Goal: Information Seeking & Learning: Learn about a topic

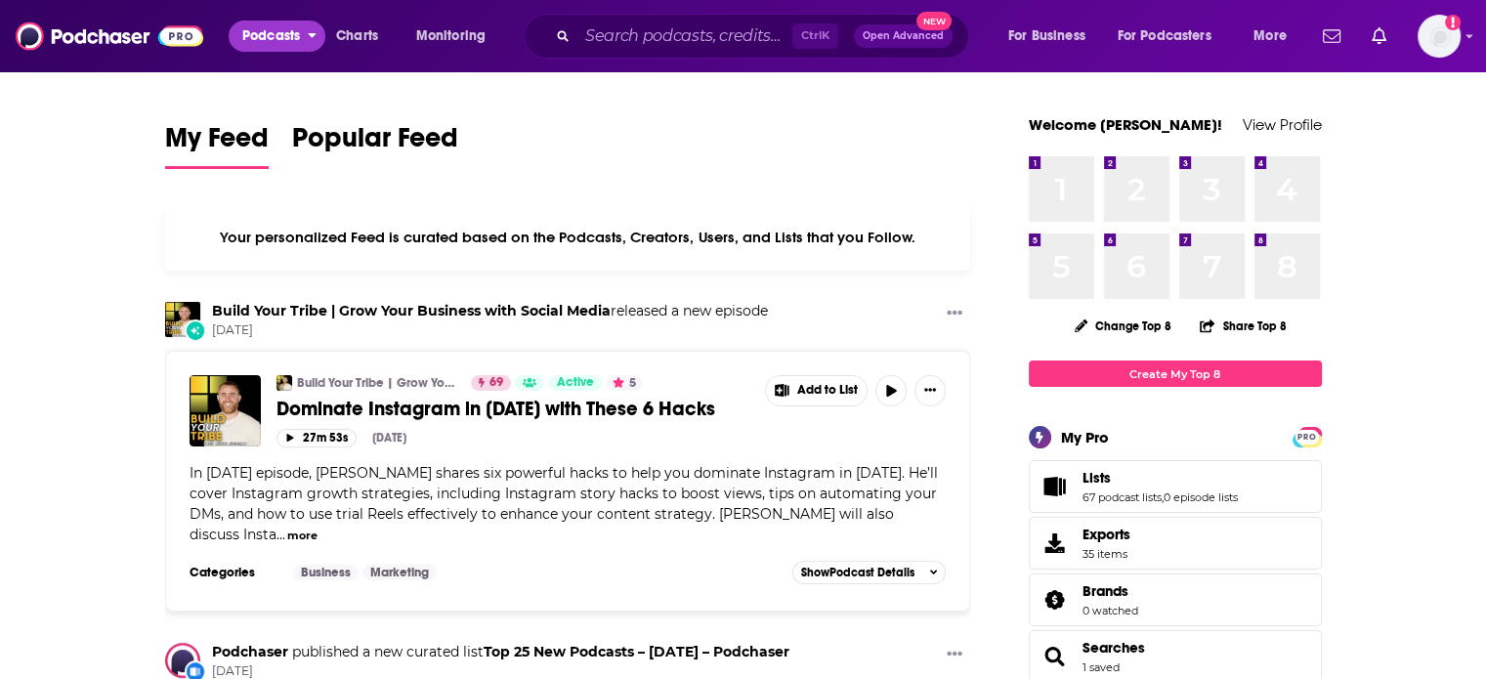
click at [256, 27] on span "Podcasts" at bounding box center [271, 35] width 58 height 27
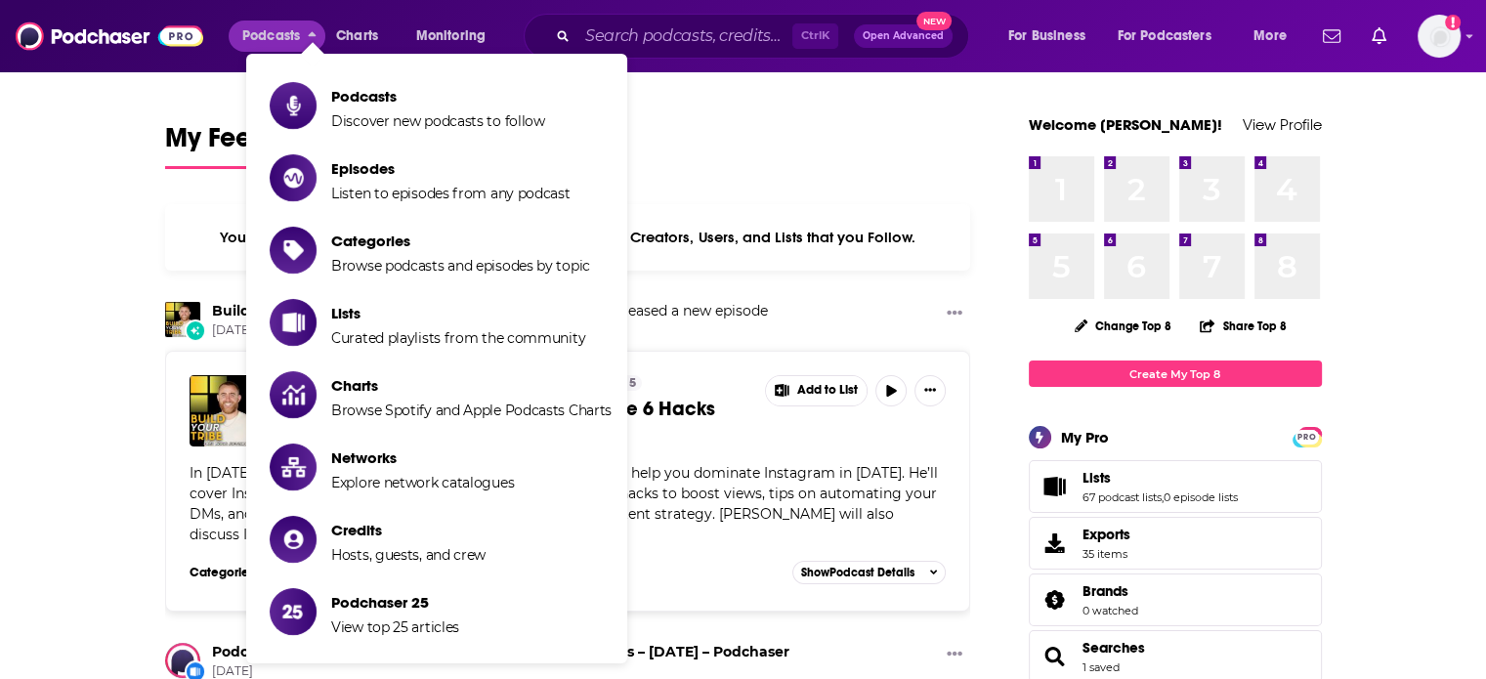
click at [260, 73] on li "Podcasts Discover new podcasts to follow" at bounding box center [436, 105] width 381 height 64
click at [270, 81] on link "Podcasts Discover new podcasts to follow" at bounding box center [441, 105] width 342 height 49
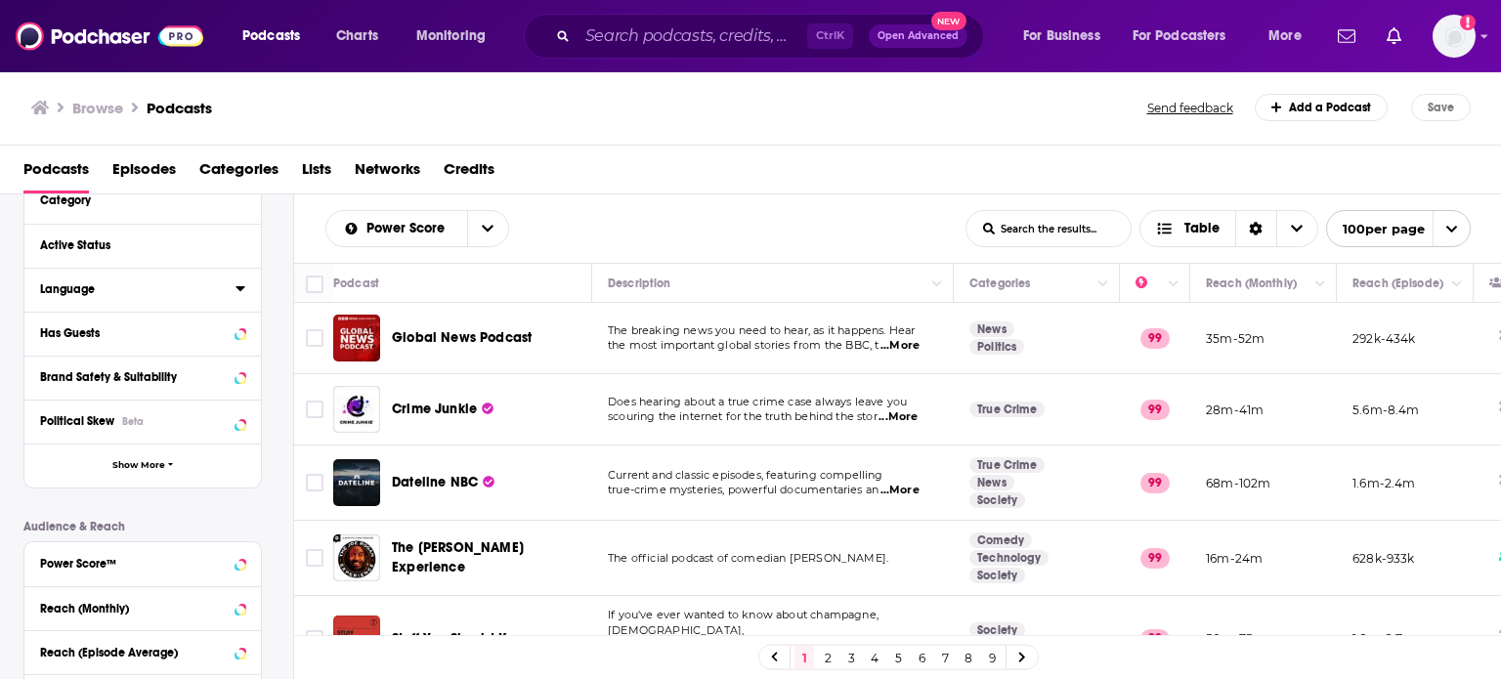
scroll to position [195, 0]
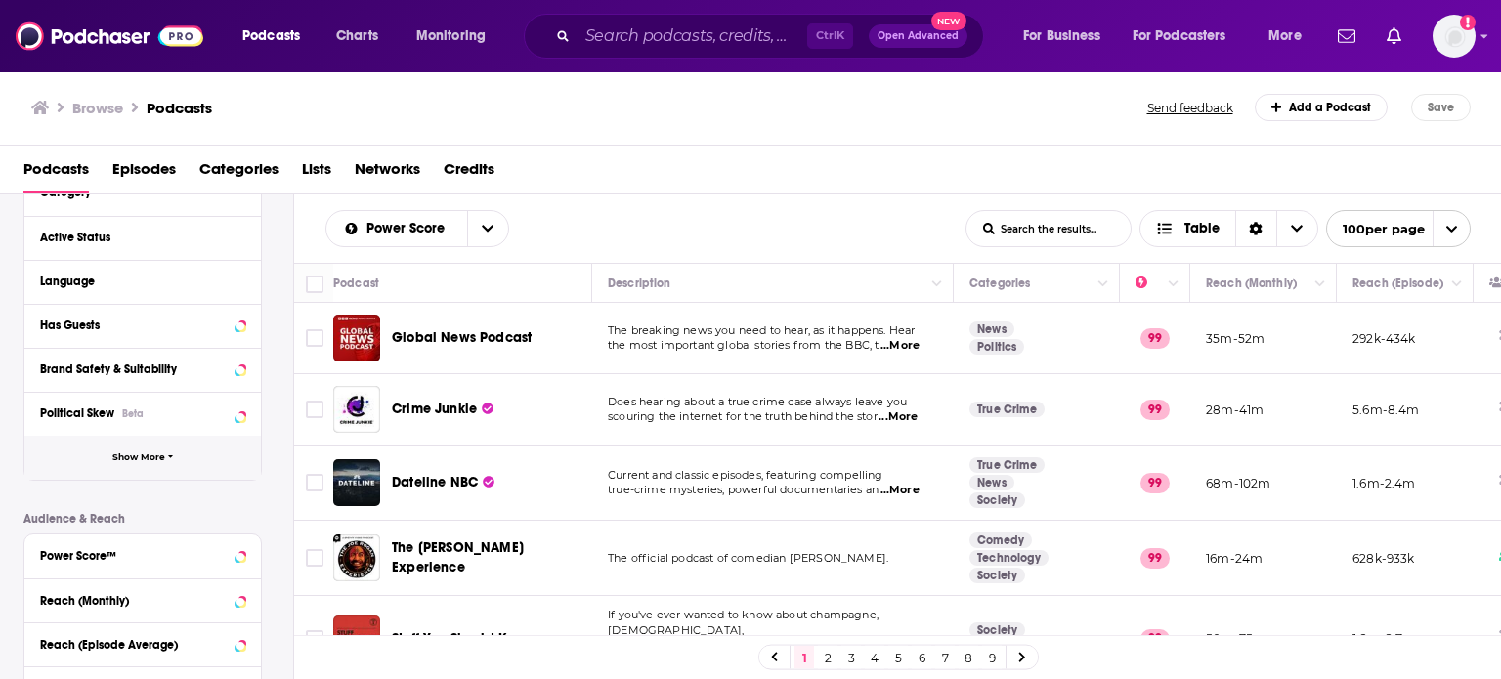
click at [162, 455] on span "Show More" at bounding box center [138, 457] width 53 height 11
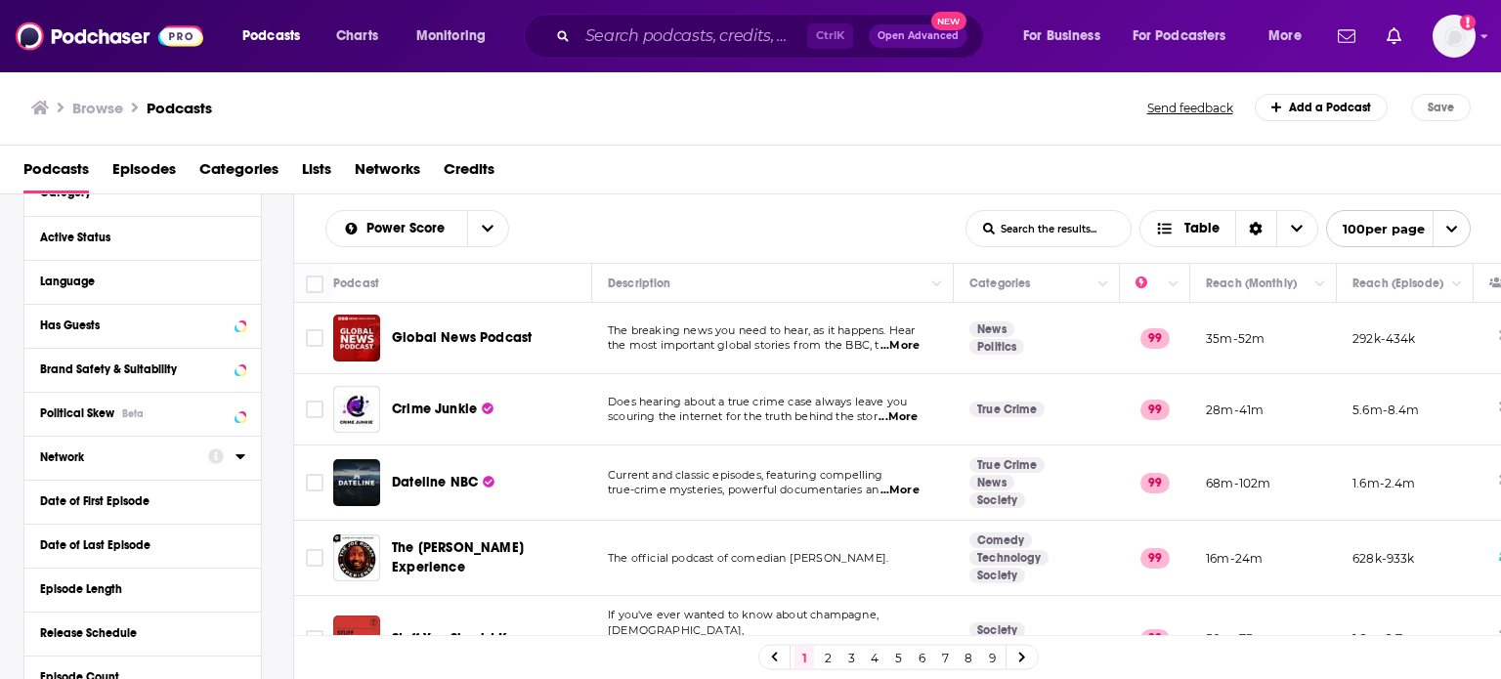
click at [239, 457] on icon at bounding box center [239, 456] width 9 height 5
click at [171, 488] on input at bounding box center [142, 492] width 205 height 26
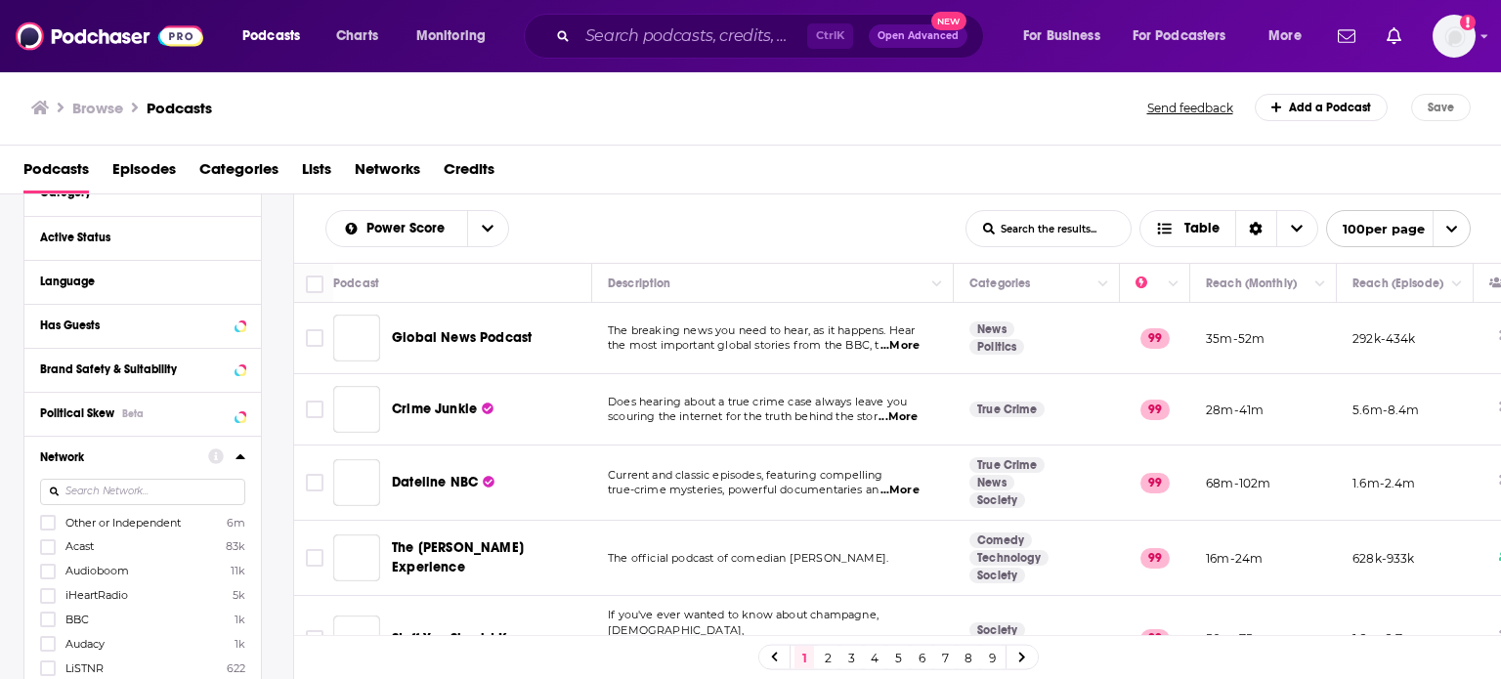
scroll to position [188, 0]
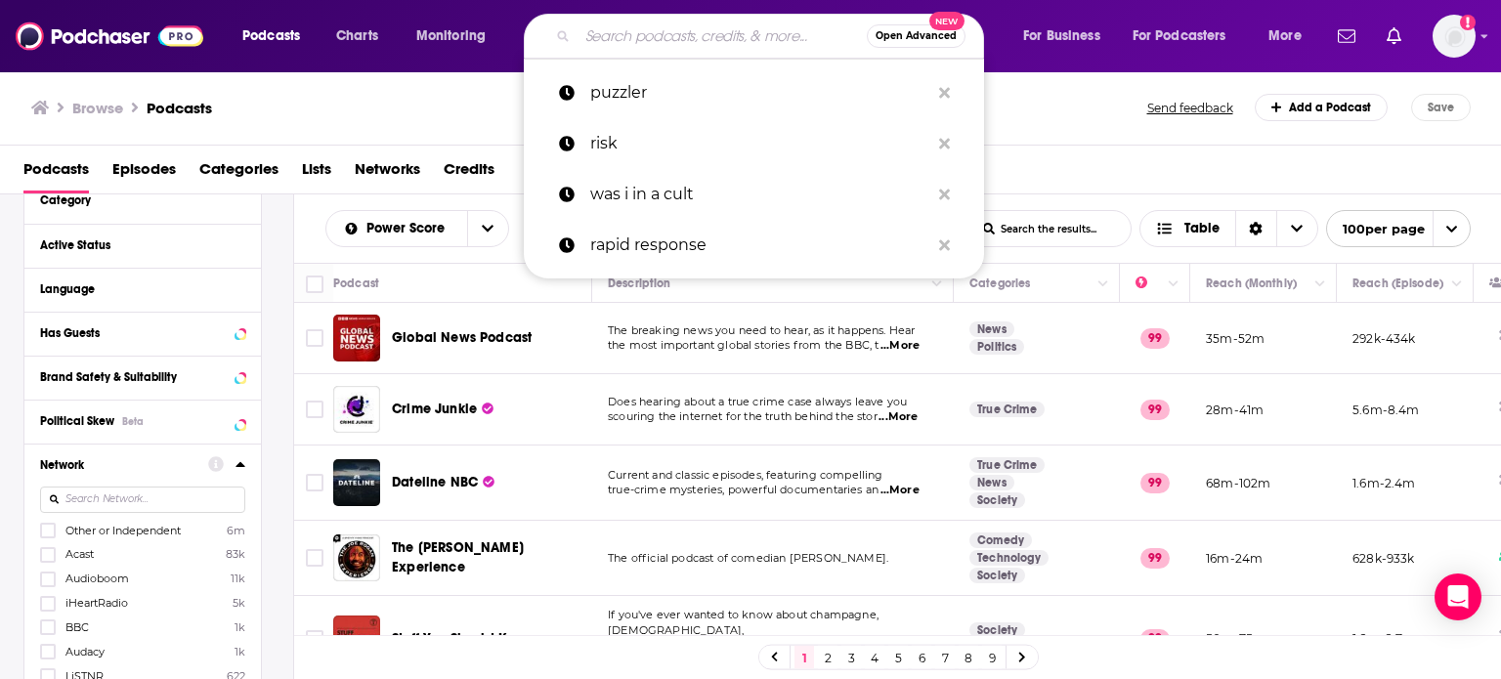
click at [760, 23] on input "Search podcasts, credits, & more..." at bounding box center [721, 36] width 289 height 31
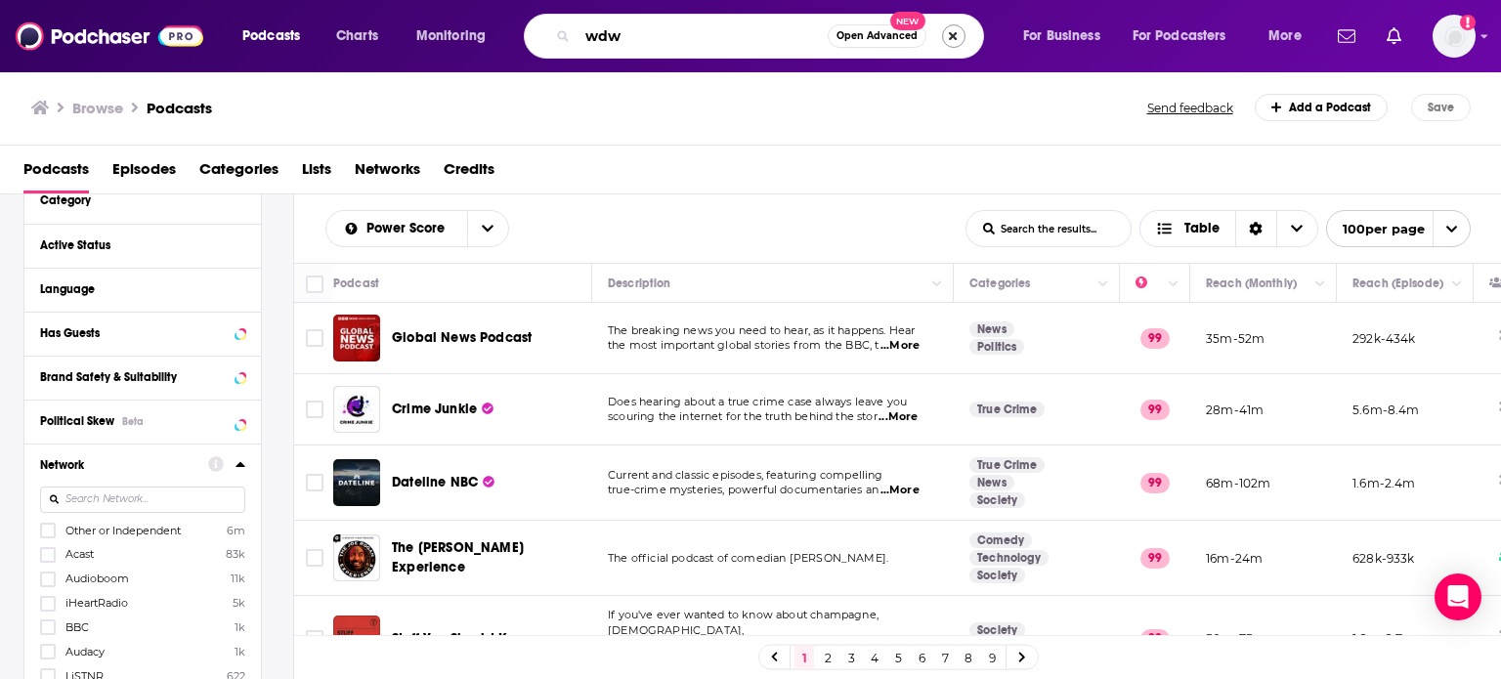
type input "wdw"
click at [961, 37] on button "Search podcasts, credits, & more..." at bounding box center [953, 35] width 23 height 23
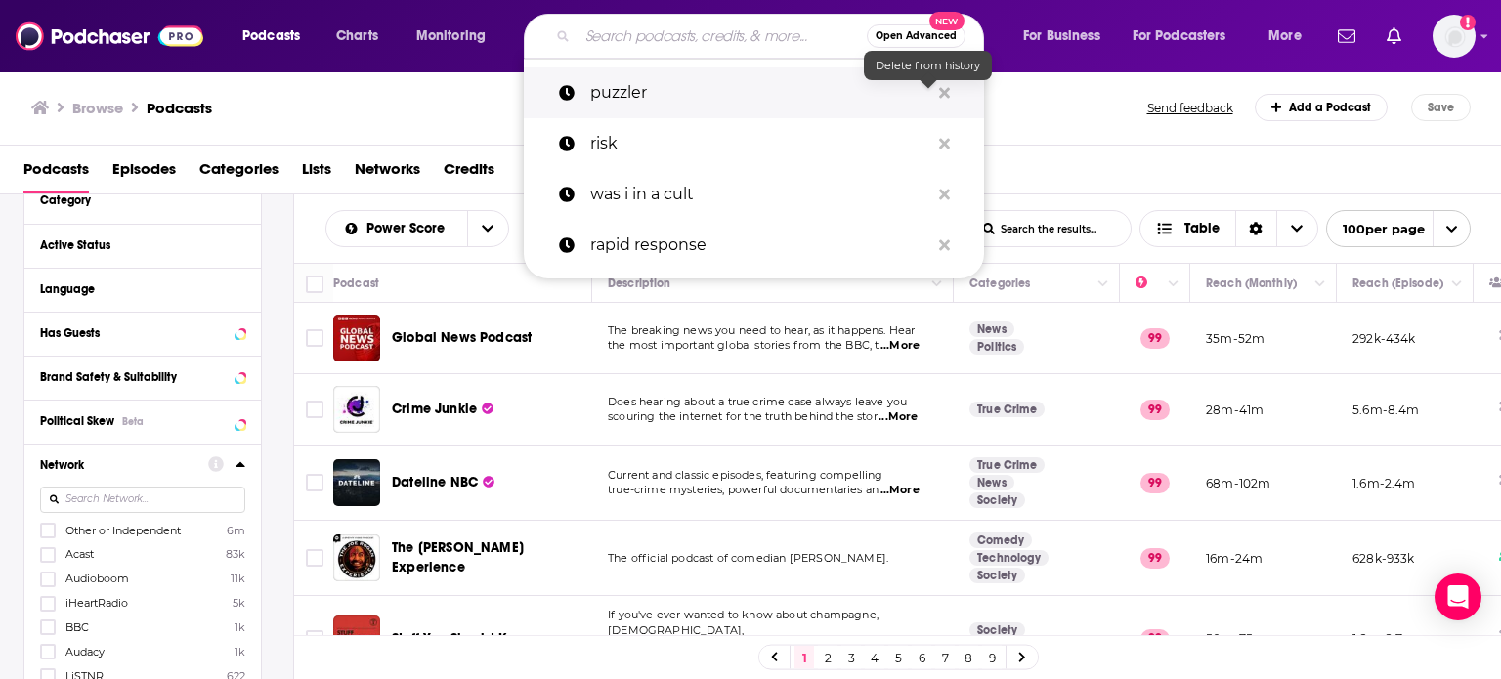
click at [952, 89] on button "Search podcasts, credits, & more..." at bounding box center [944, 93] width 30 height 36
click at [950, 89] on button "Search podcasts, credits, & more..." at bounding box center [944, 93] width 30 height 36
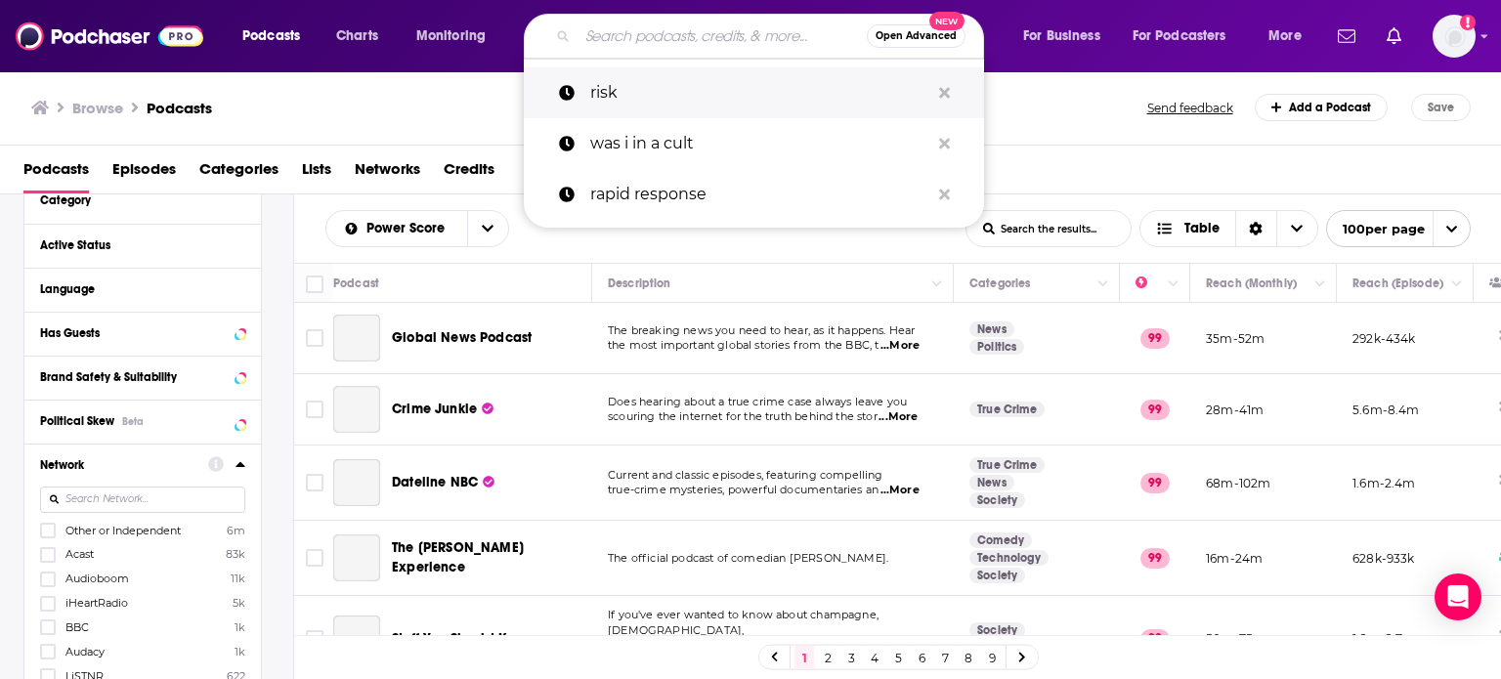
click at [945, 90] on icon "Search podcasts, credits, & more..." at bounding box center [944, 92] width 11 height 11
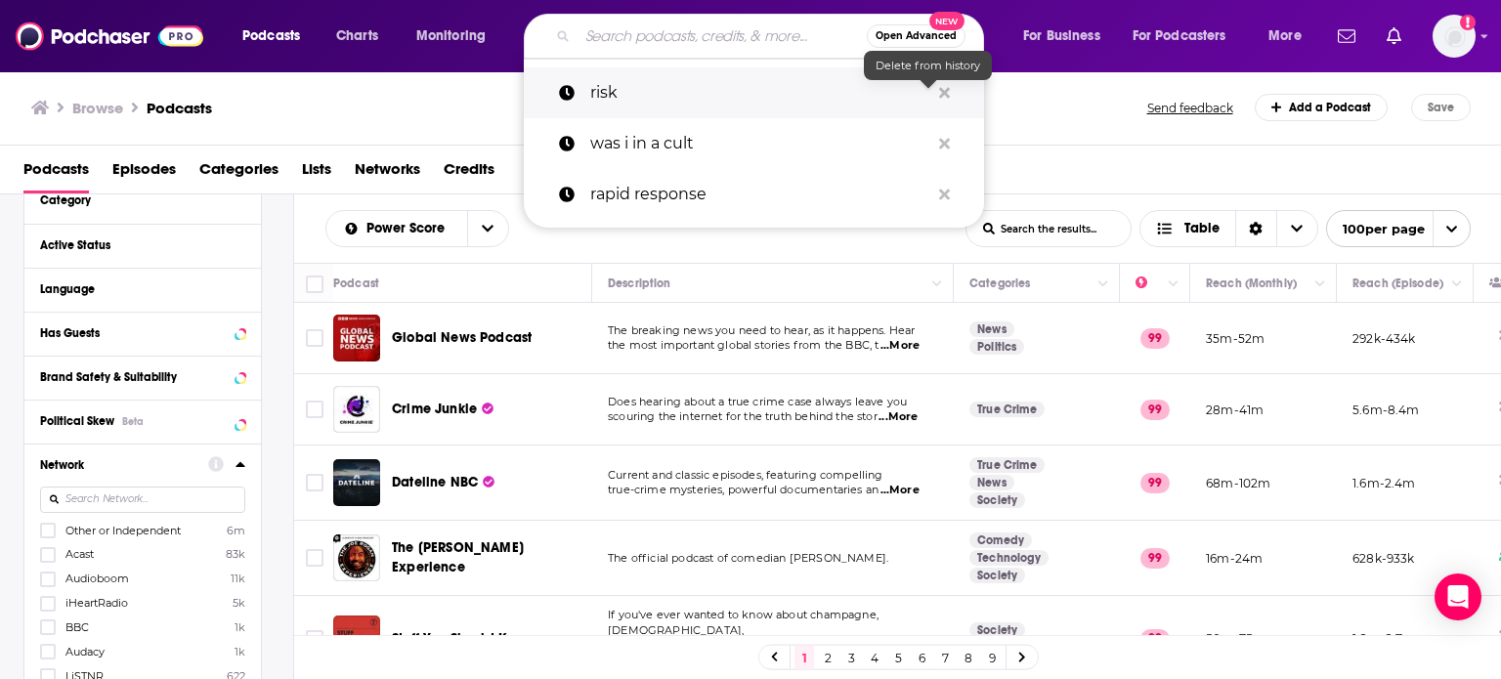
click at [945, 90] on icon "Search podcasts, credits, & more..." at bounding box center [944, 92] width 11 height 11
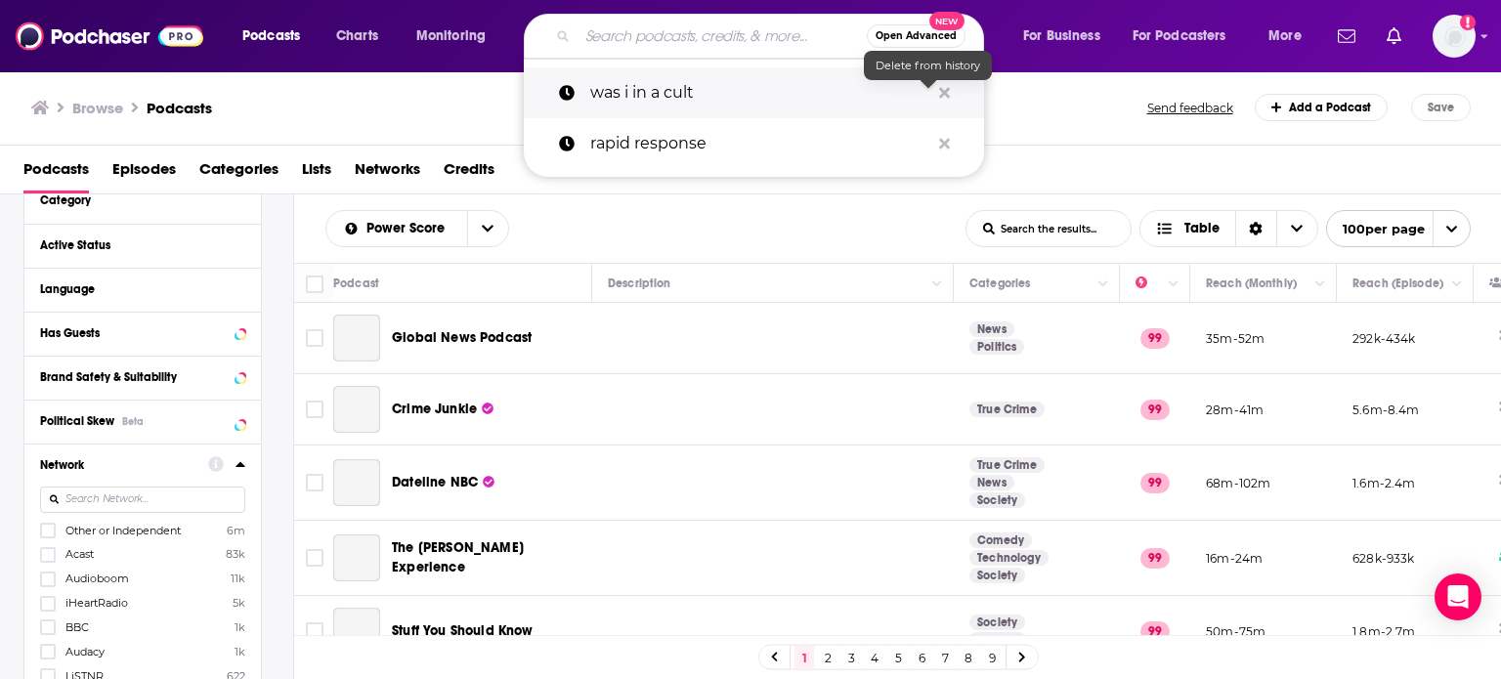
click at [945, 90] on icon "Search podcasts, credits, & more..." at bounding box center [944, 92] width 11 height 11
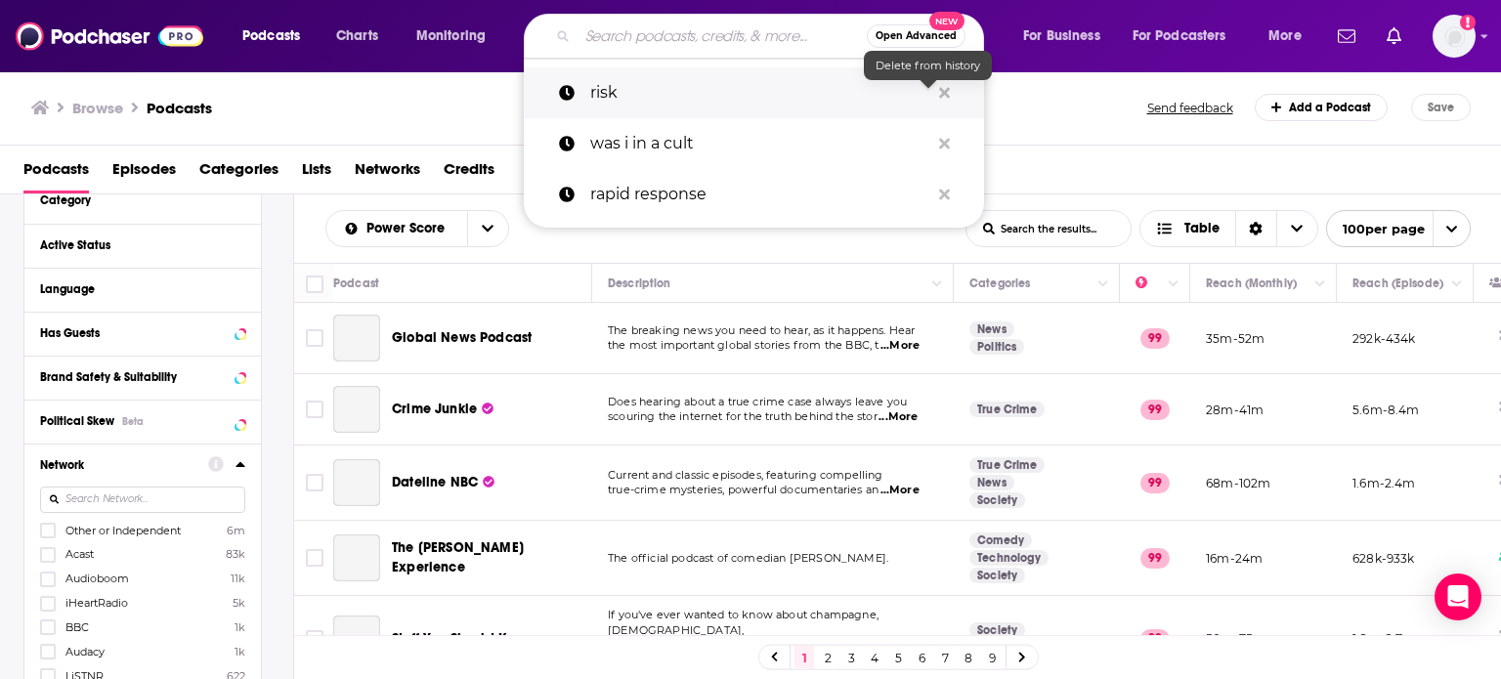
click at [945, 90] on icon "Search podcasts, credits, & more..." at bounding box center [944, 92] width 11 height 11
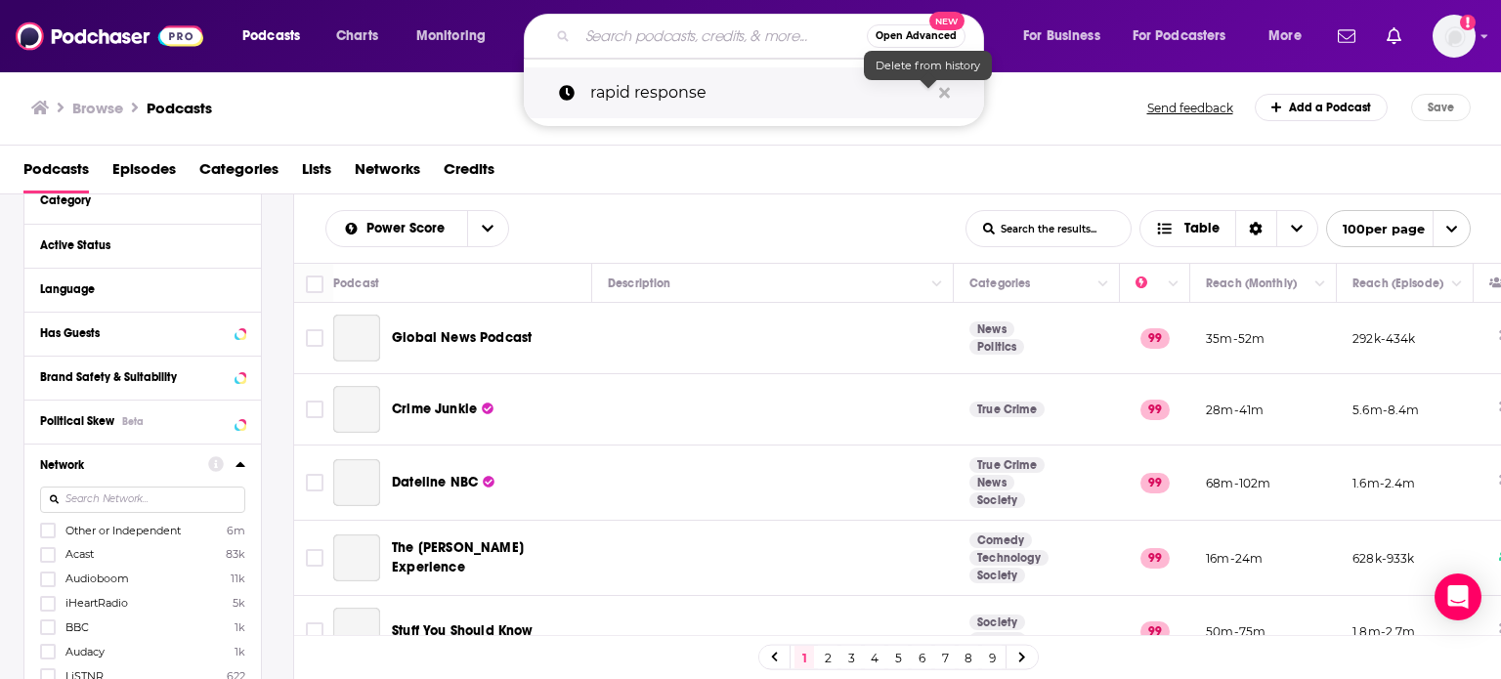
click at [945, 89] on icon "Search podcasts, credits, & more..." at bounding box center [944, 92] width 11 height 11
click at [944, 90] on icon "Search podcasts, credits, & more..." at bounding box center [944, 92] width 11 height 11
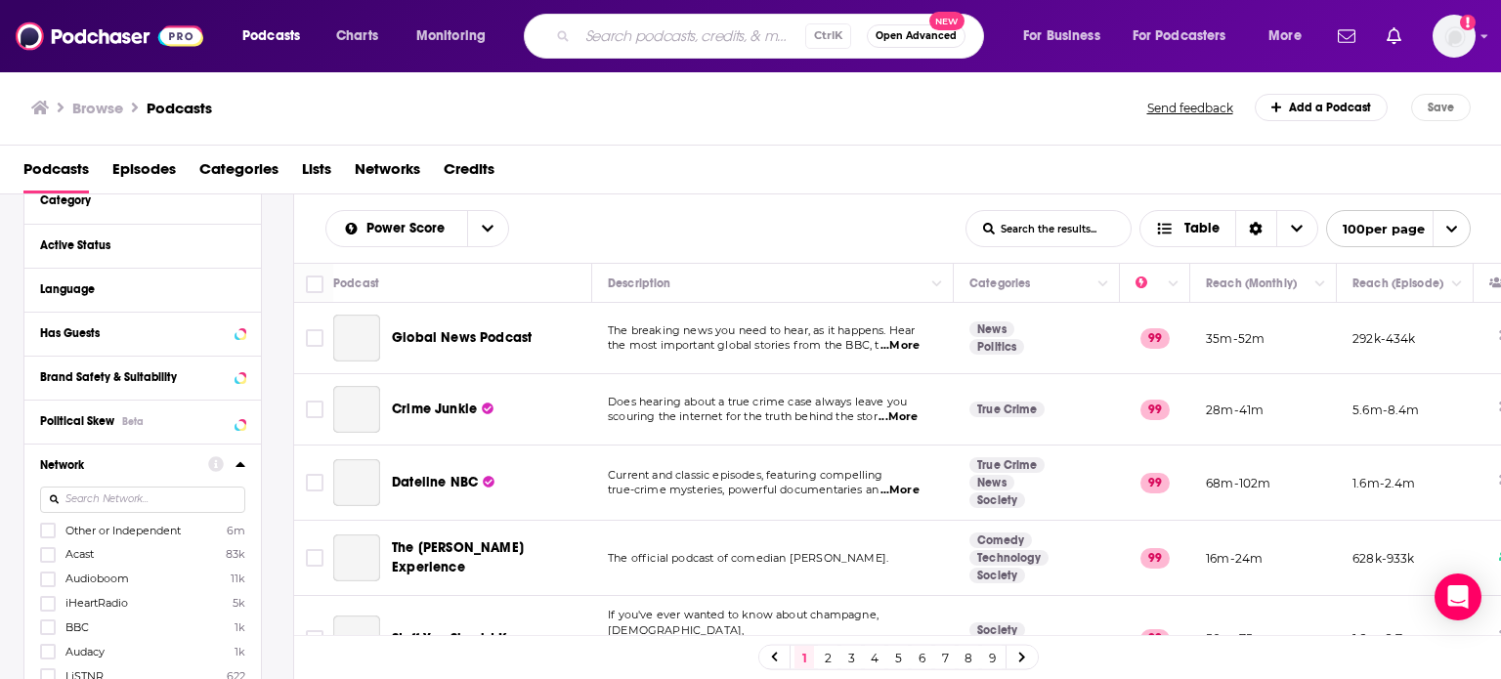
click at [772, 172] on div "Podcasts Episodes Categories Lists Networks Credits" at bounding box center [754, 173] width 1463 height 40
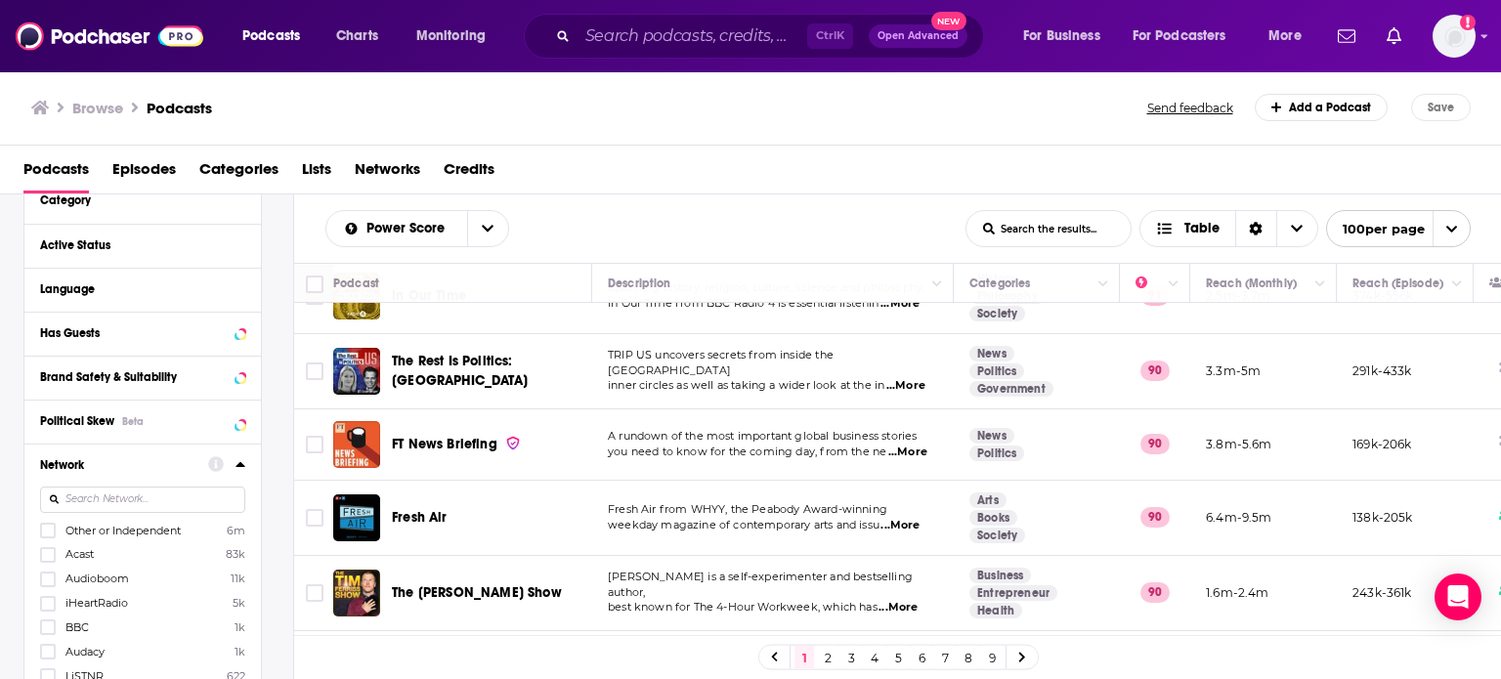
scroll to position [7100, 0]
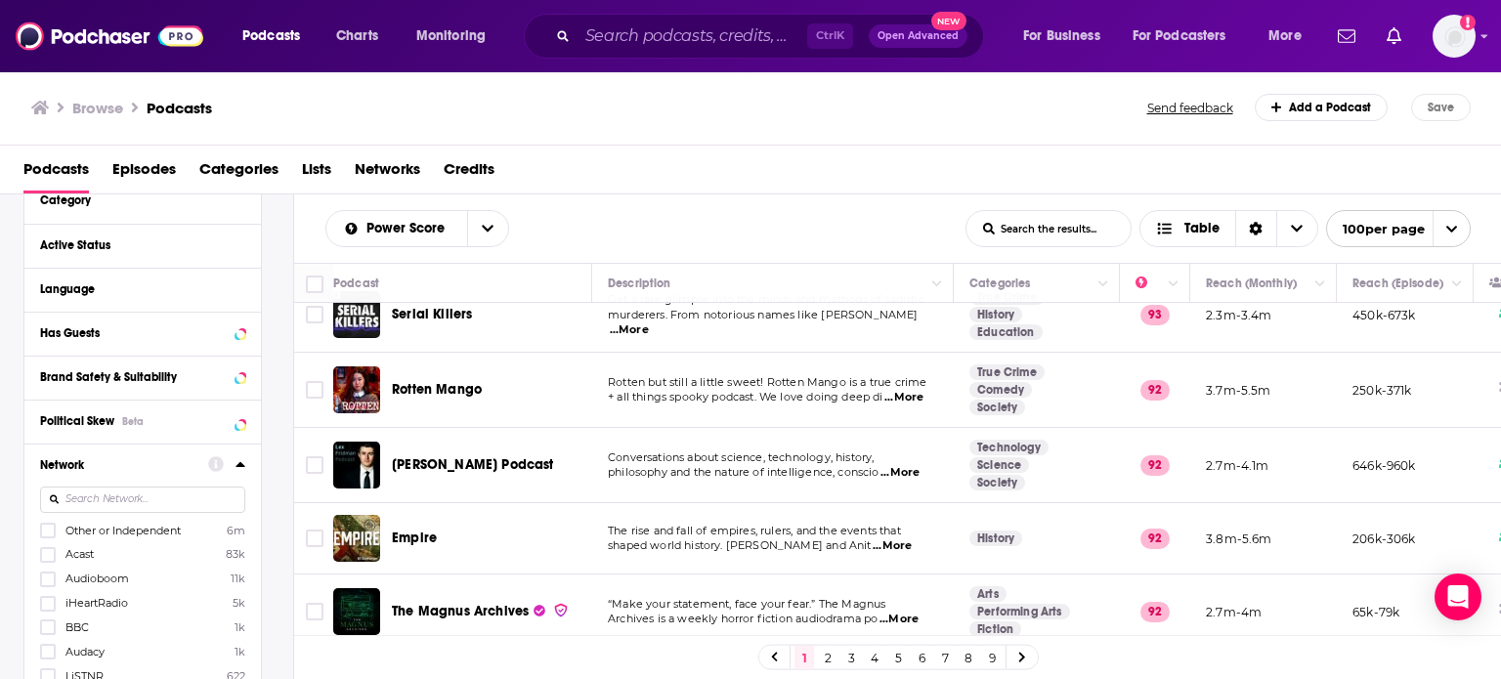
drag, startPoint x: 729, startPoint y: 417, endPoint x: 734, endPoint y: 391, distance: 26.8
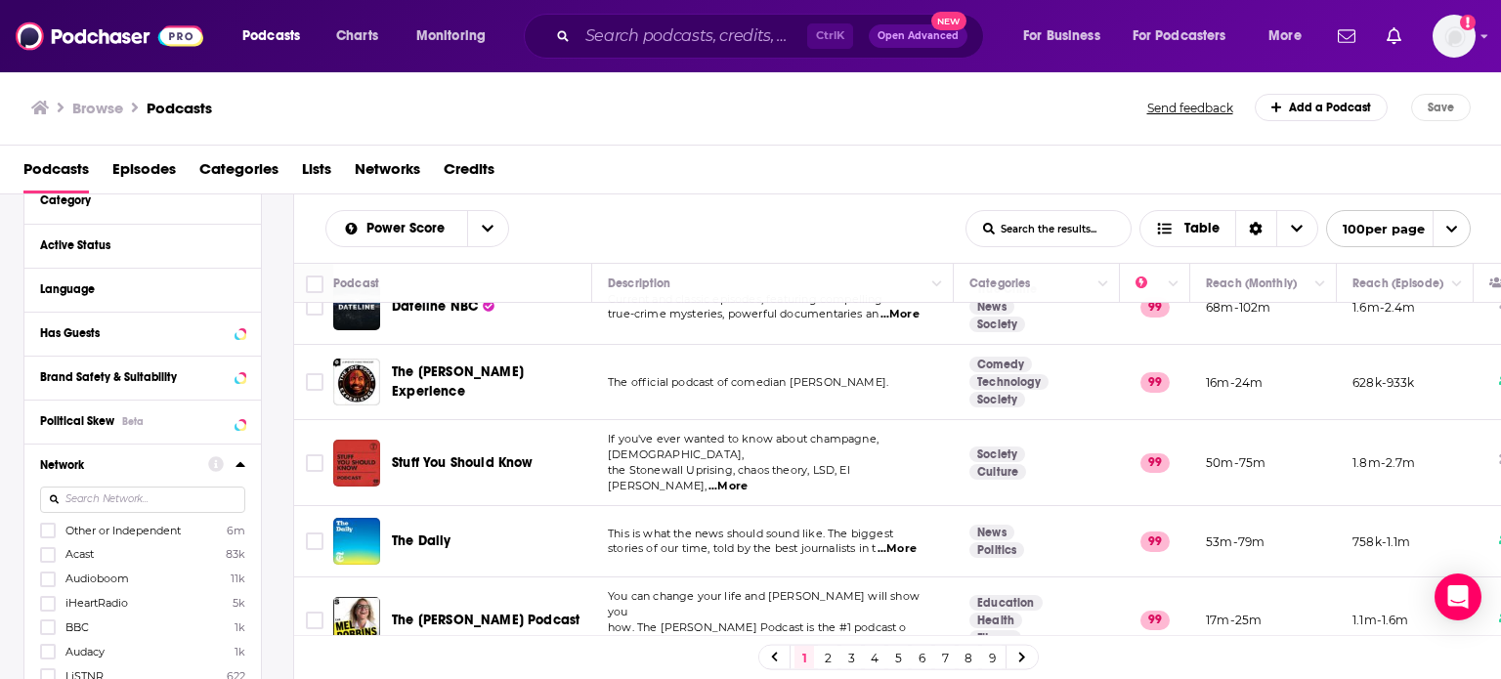
scroll to position [0, 0]
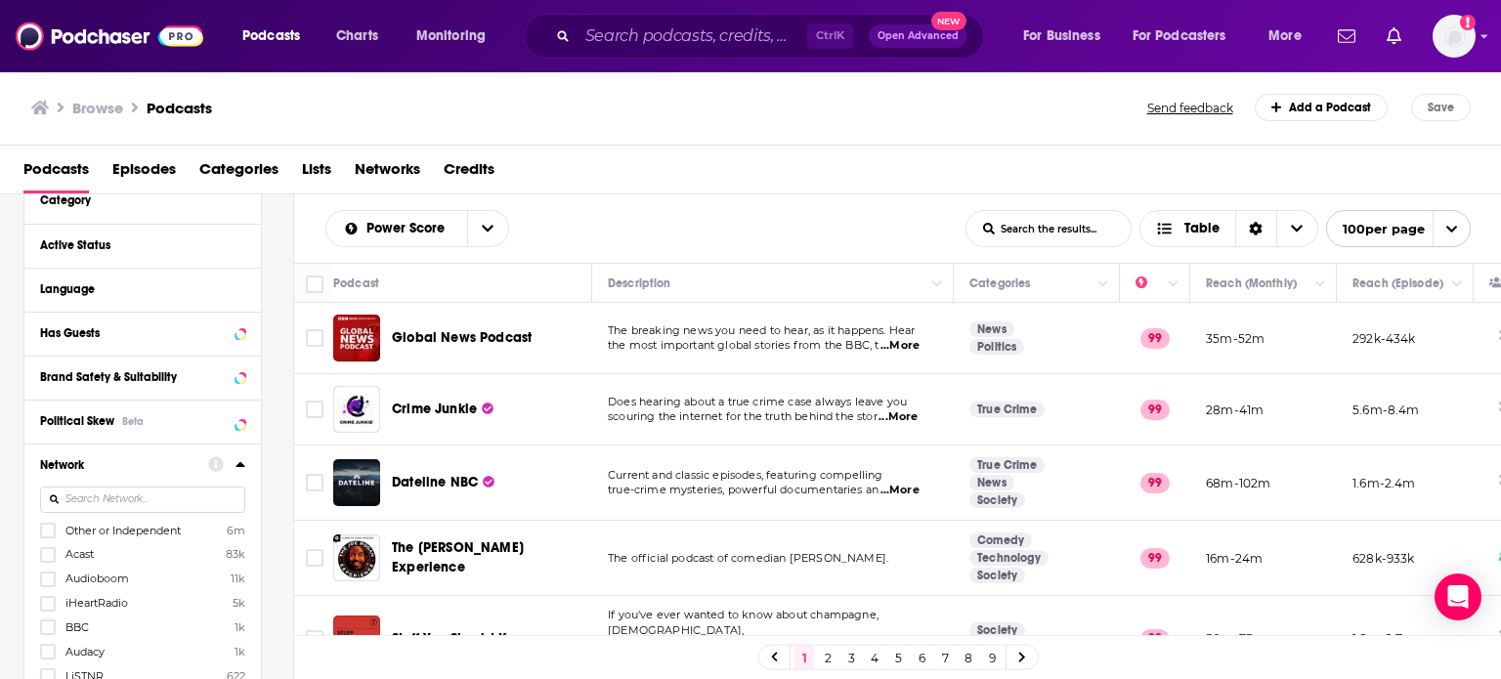
click at [168, 499] on input at bounding box center [142, 500] width 205 height 26
type input "wonder"
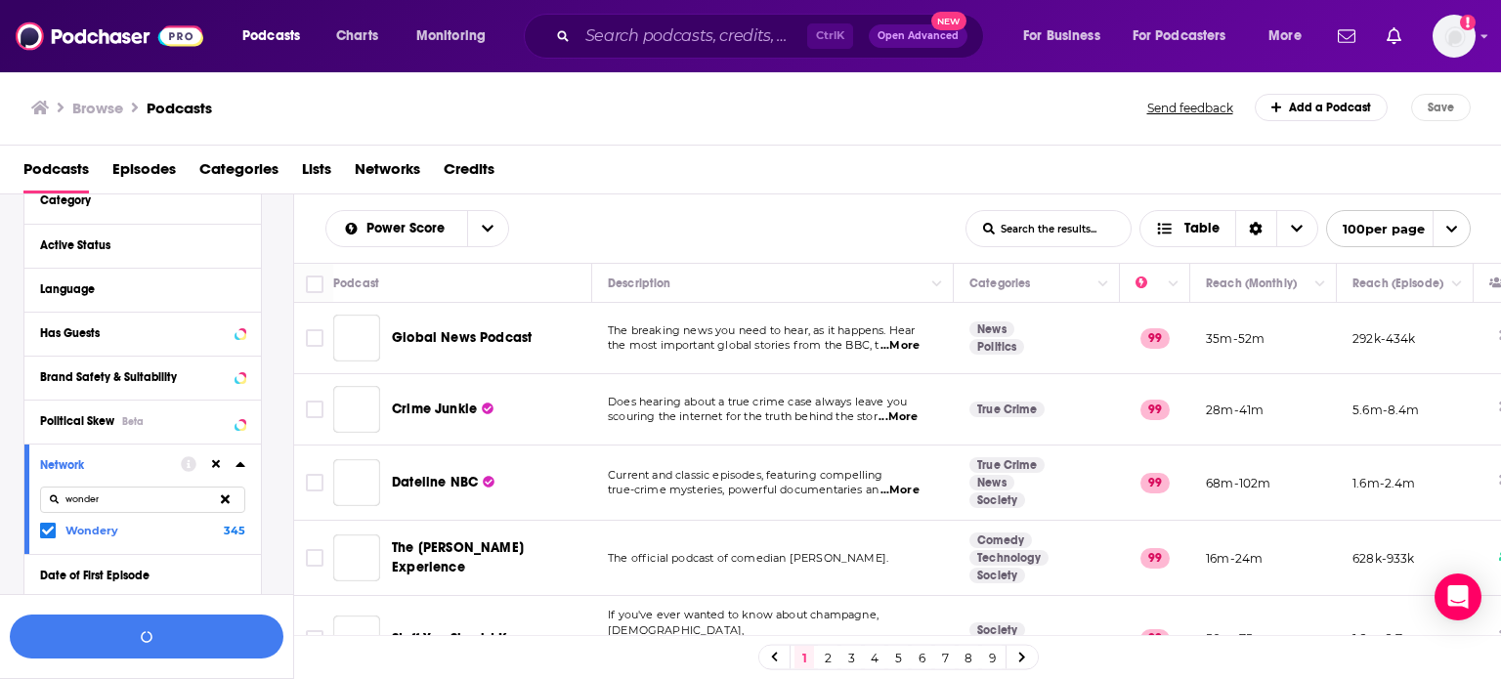
scroll to position [236, 0]
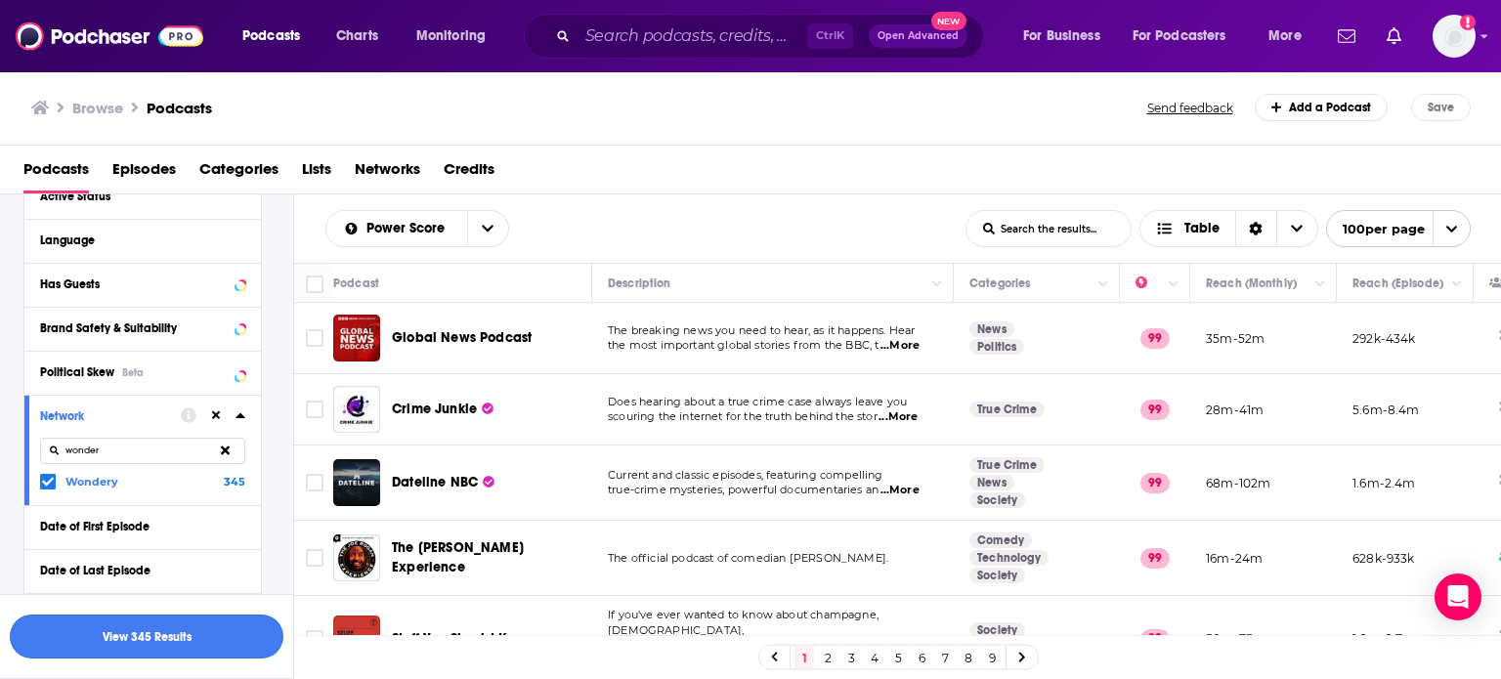
click at [225, 632] on button "View 345 Results" at bounding box center [147, 637] width 274 height 44
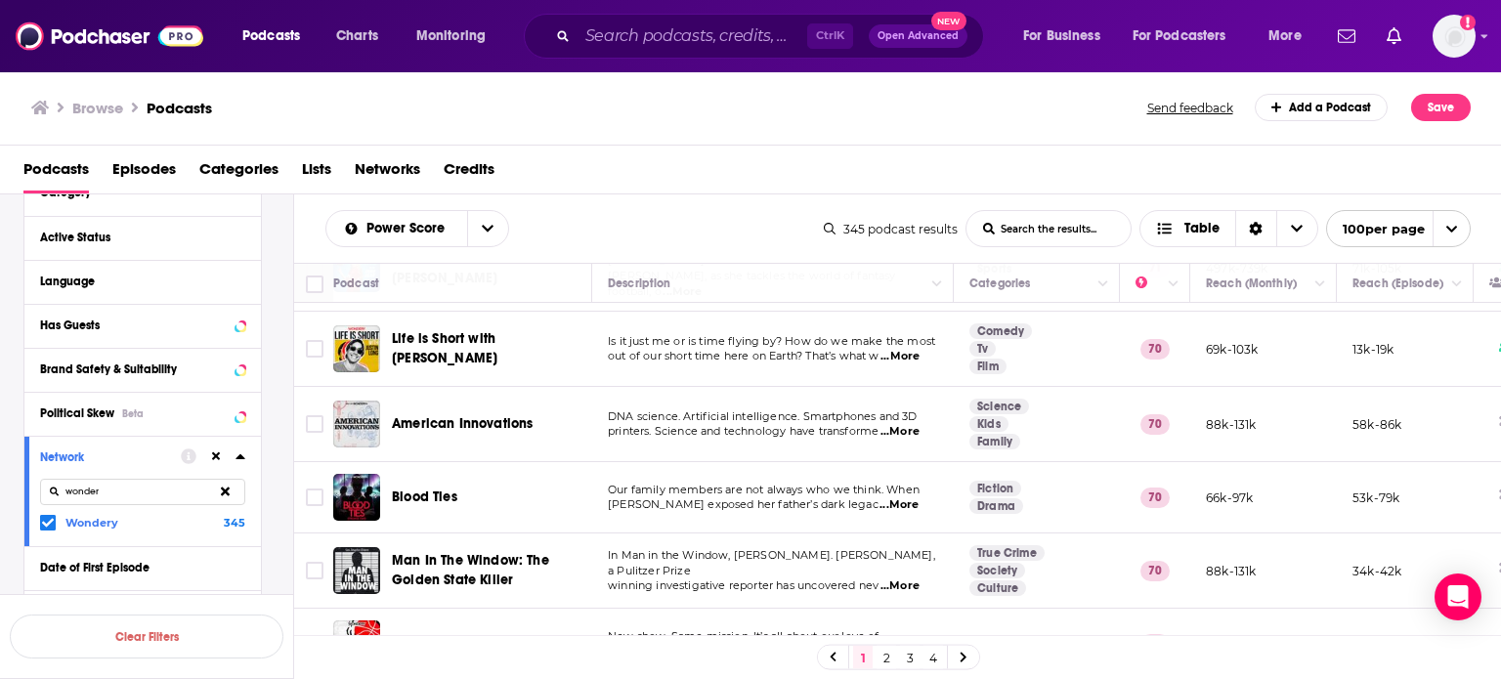
scroll to position [4788, 0]
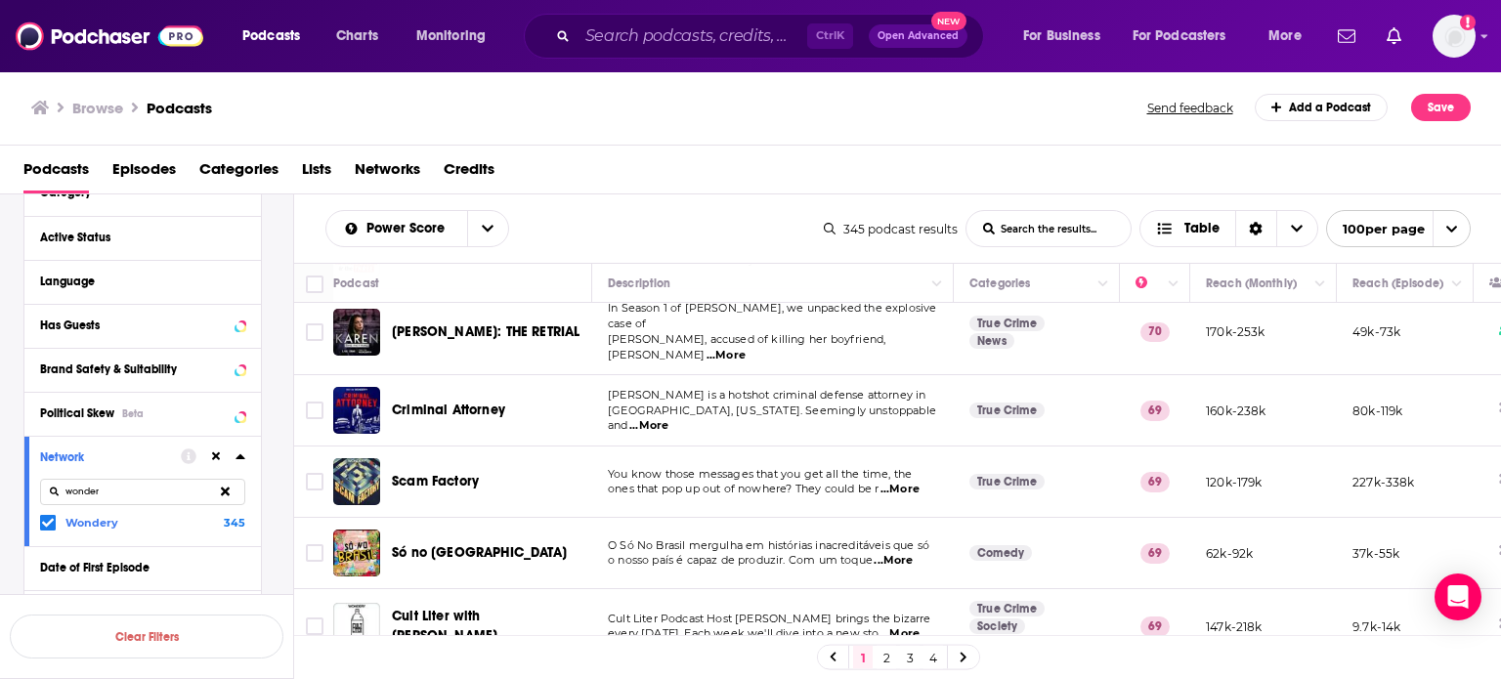
click at [922, 657] on div "1 2 3 4" at bounding box center [898, 657] width 163 height 25
click at [931, 660] on link "4" at bounding box center [933, 657] width 20 height 23
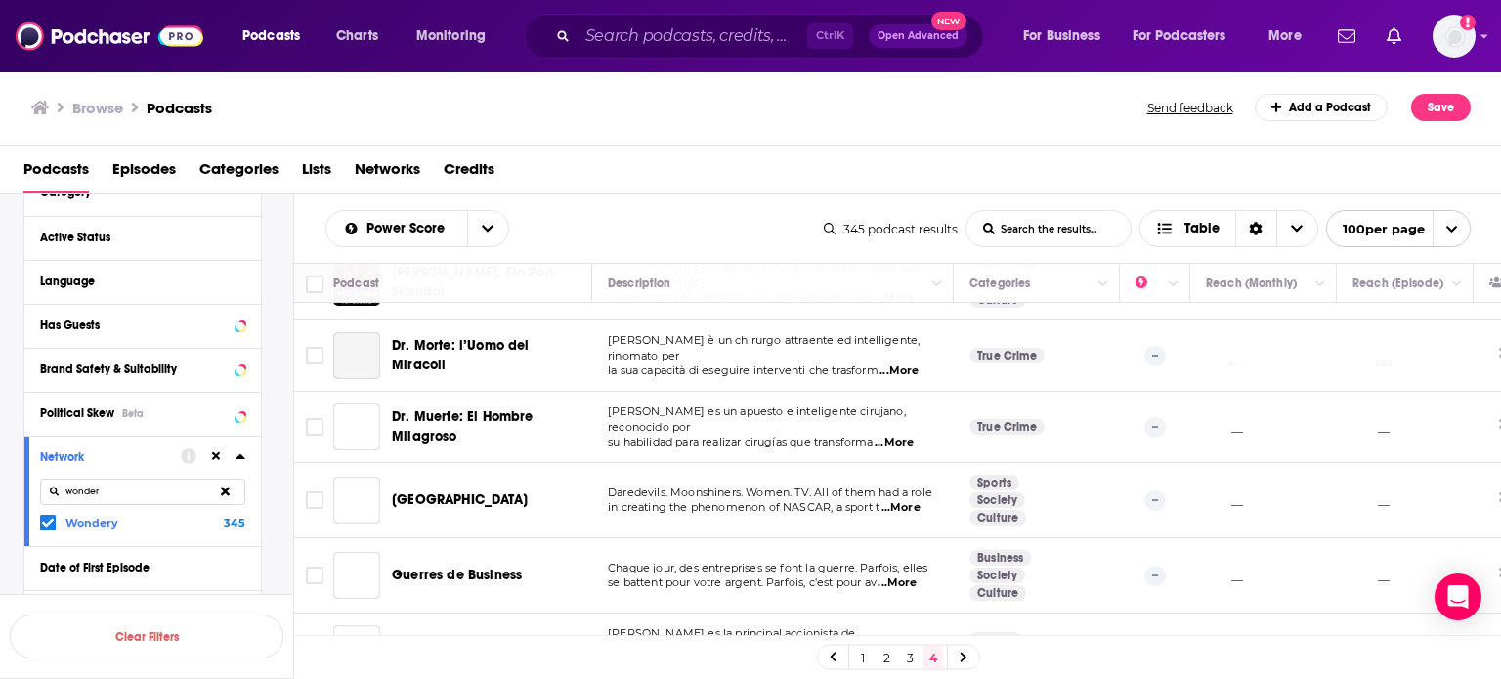
scroll to position [2996, 0]
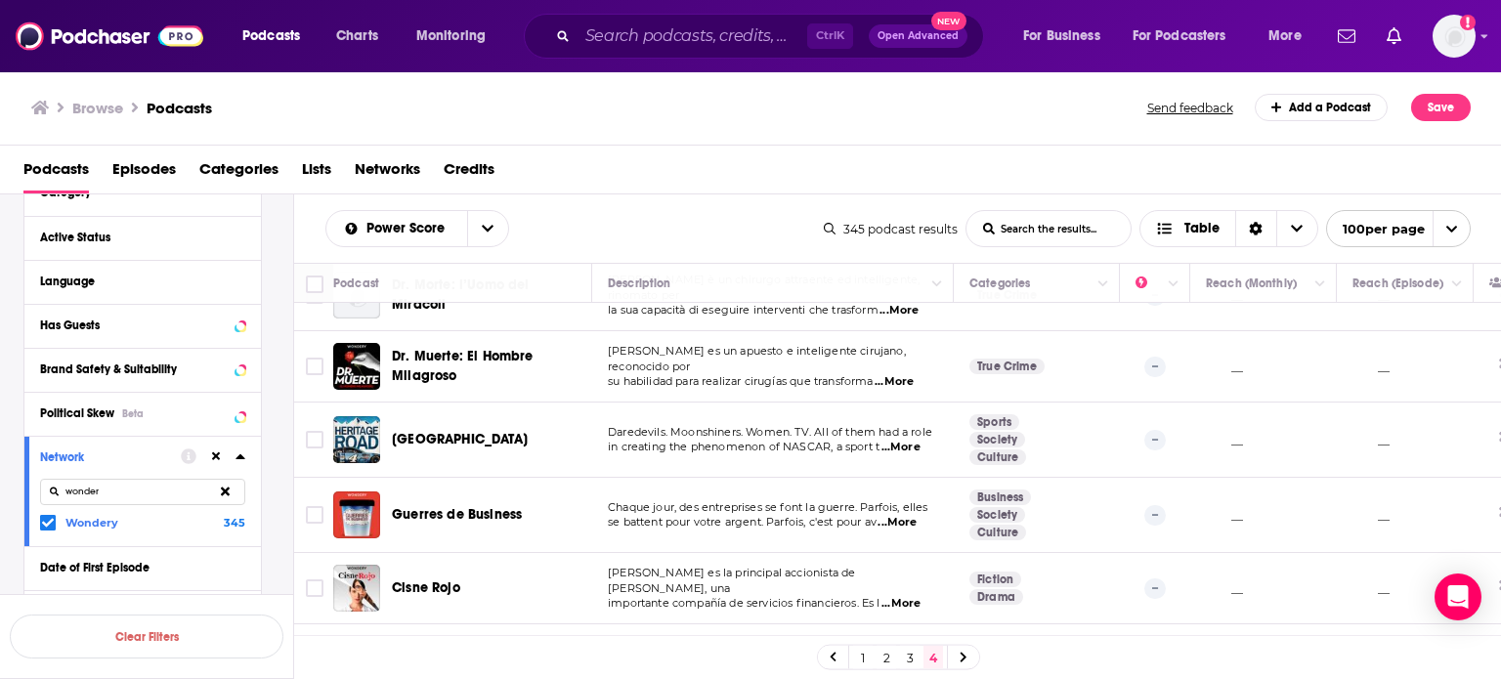
click at [848, 650] on div "1 2 3 4" at bounding box center [898, 657] width 163 height 25
click at [858, 656] on link "1" at bounding box center [863, 657] width 20 height 23
